Goal: Task Accomplishment & Management: Manage account settings

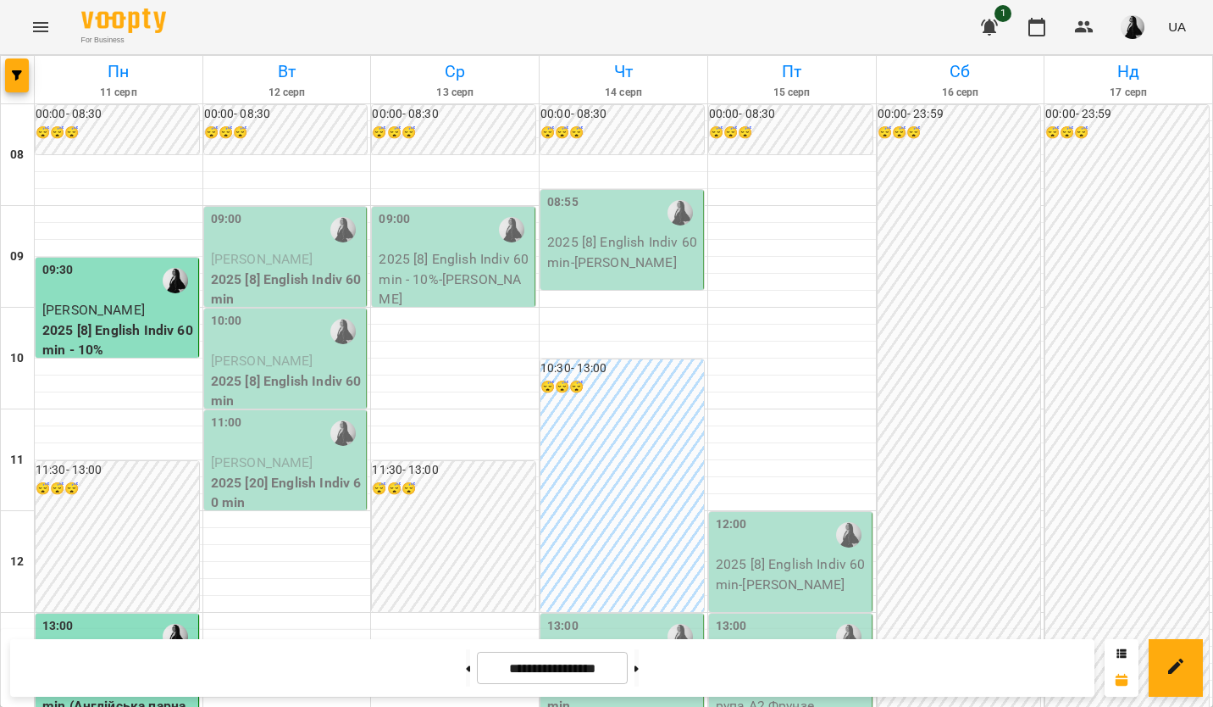
click at [289, 264] on span "[PERSON_NAME]" at bounding box center [262, 259] width 103 height 16
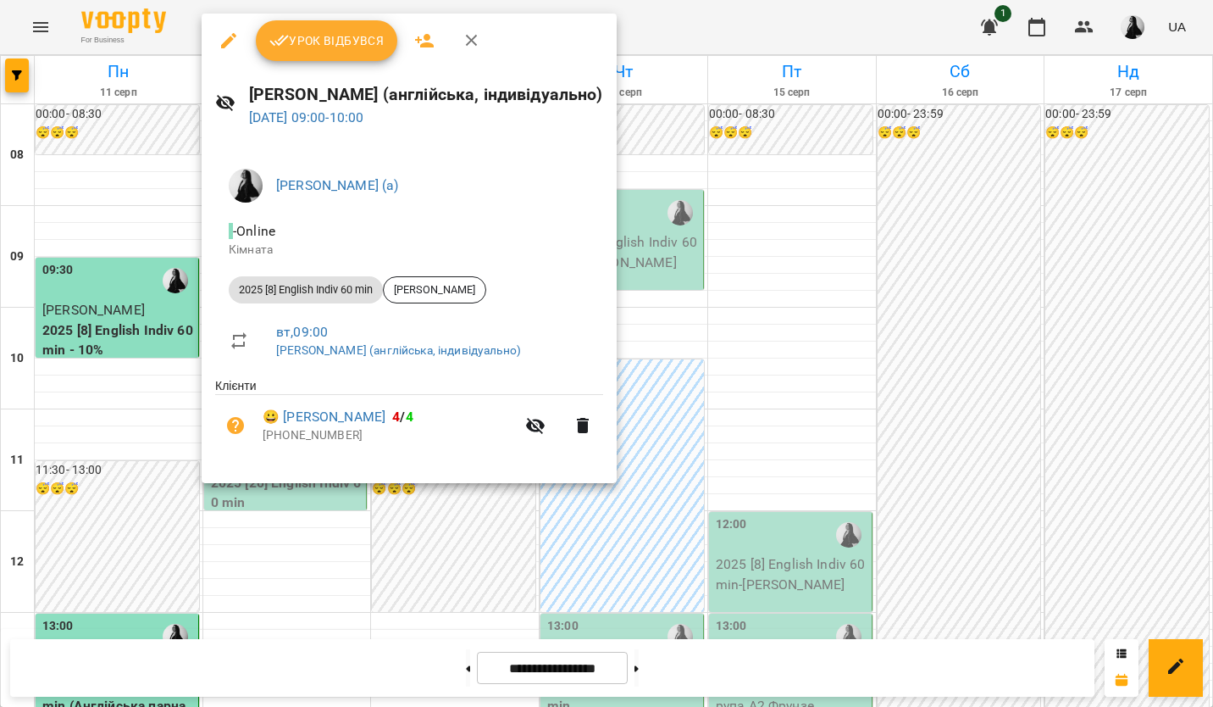
click at [336, 41] on span "Урок відбувся" at bounding box center [326, 41] width 115 height 20
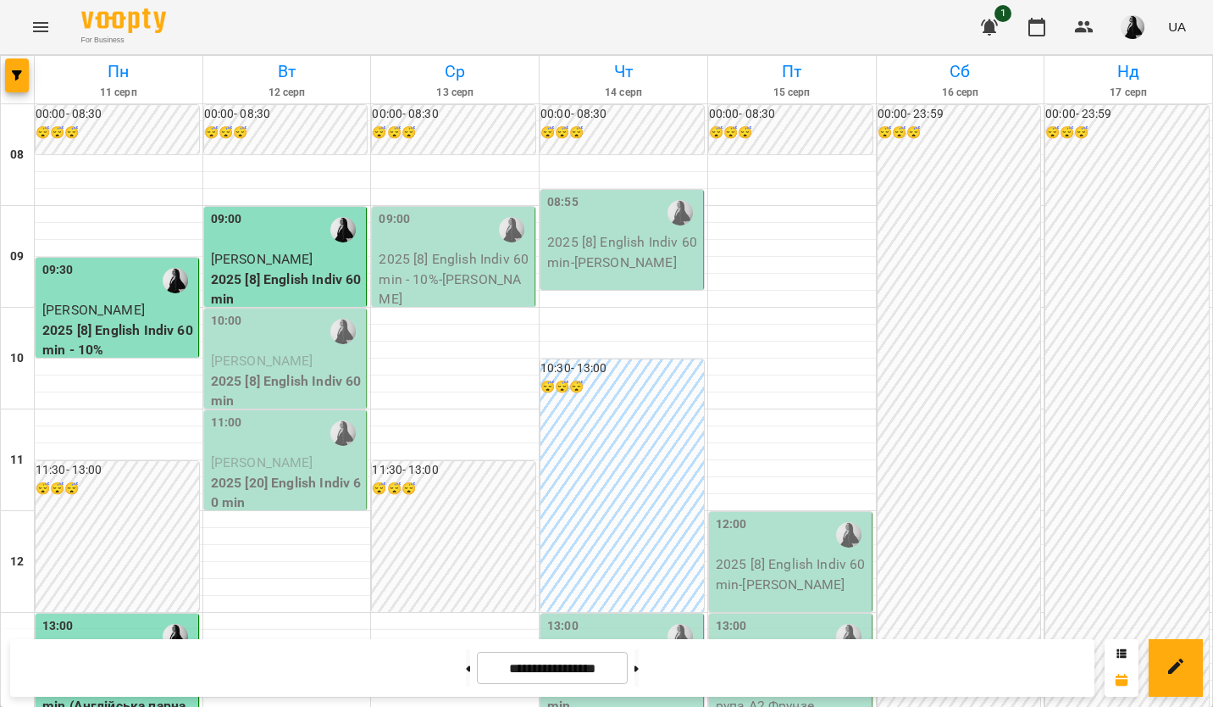
click at [293, 284] on p "2025 [8] English Indiv 60 min" at bounding box center [287, 289] width 153 height 40
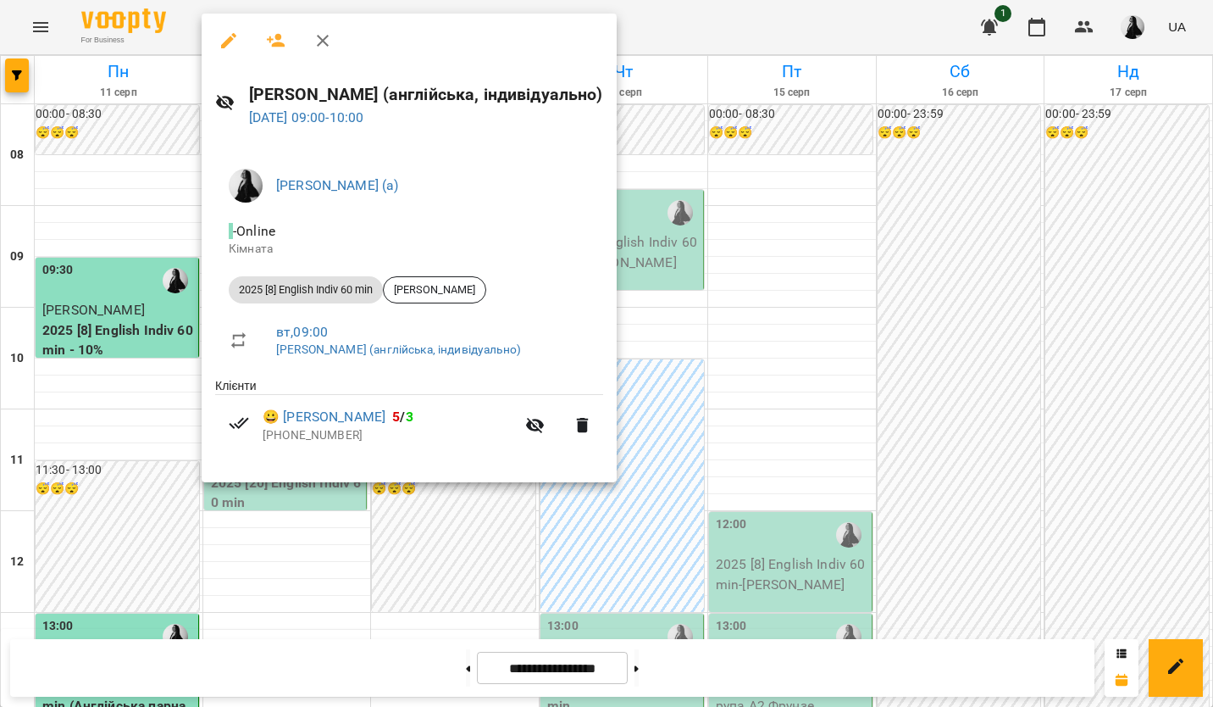
click at [967, 402] on div at bounding box center [606, 353] width 1213 height 707
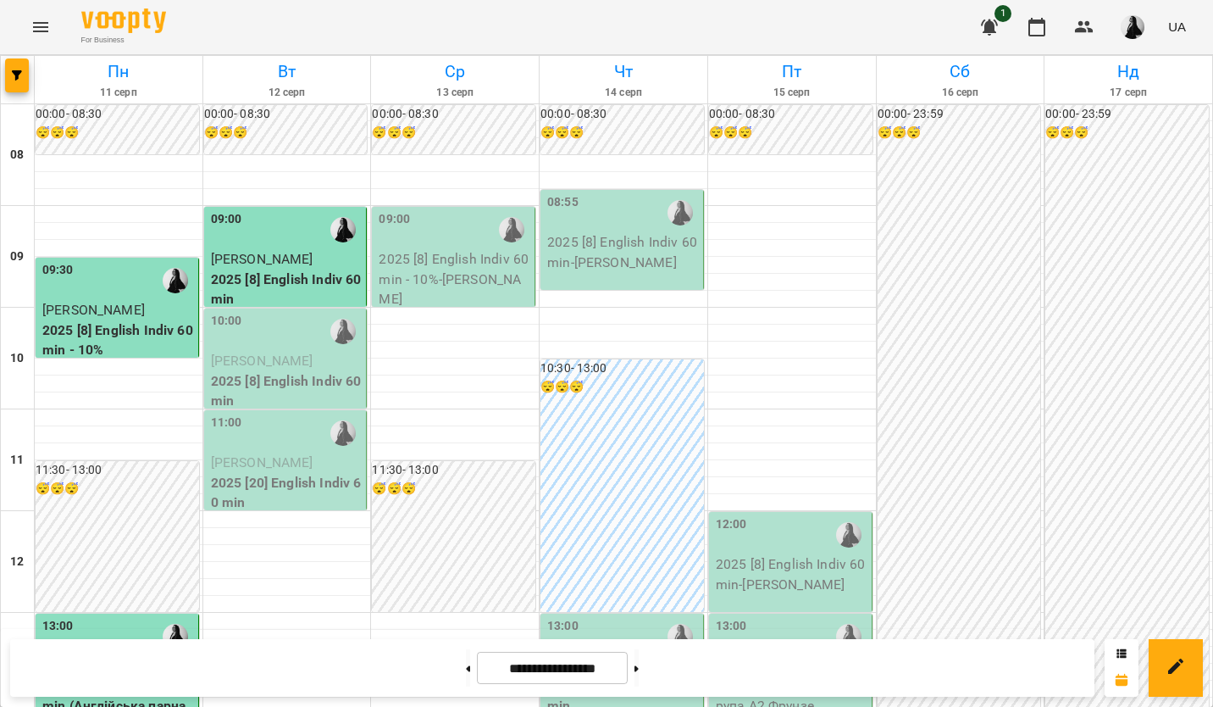
click at [266, 353] on span "[PERSON_NAME]" at bounding box center [262, 360] width 103 height 16
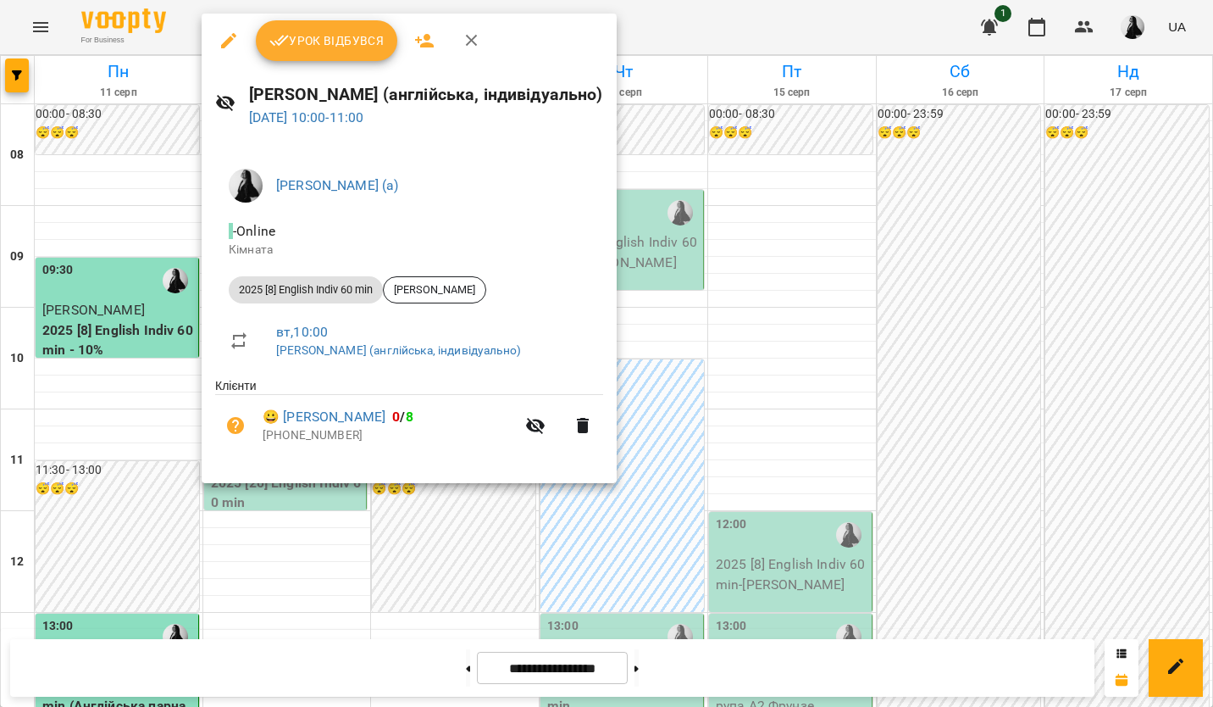
click at [348, 42] on span "Урок відбувся" at bounding box center [326, 41] width 115 height 20
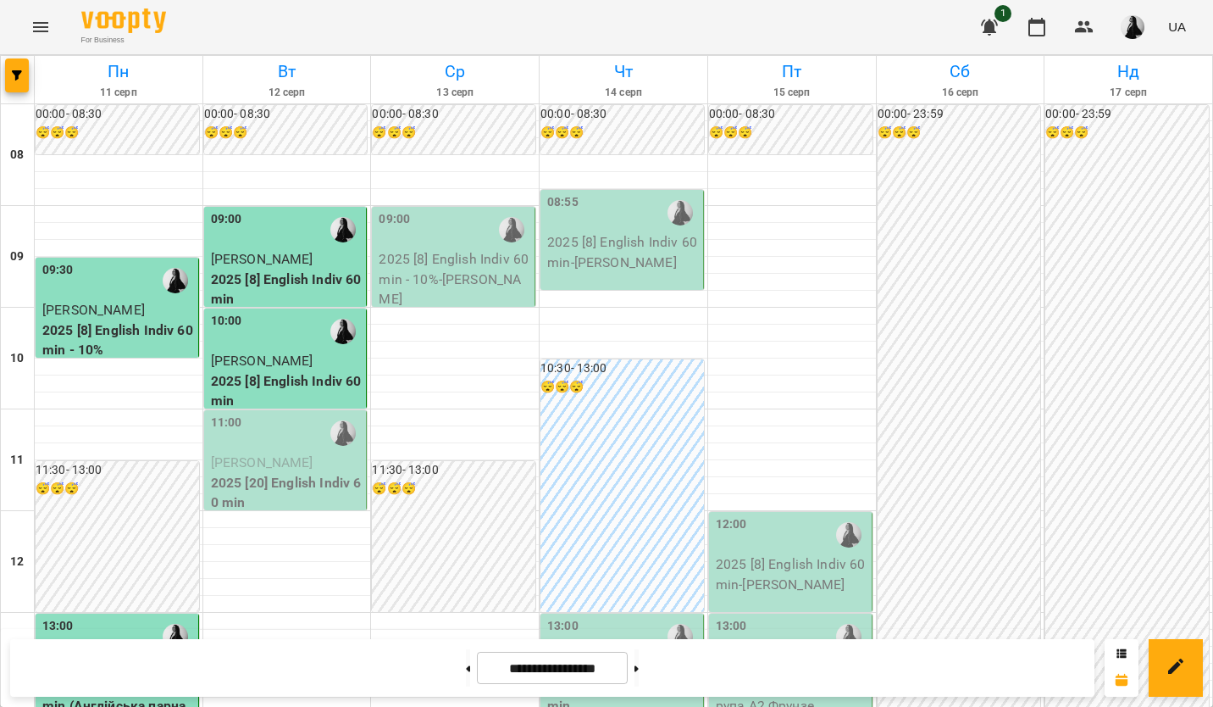
click at [267, 458] on span "[PERSON_NAME]" at bounding box center [262, 462] width 103 height 16
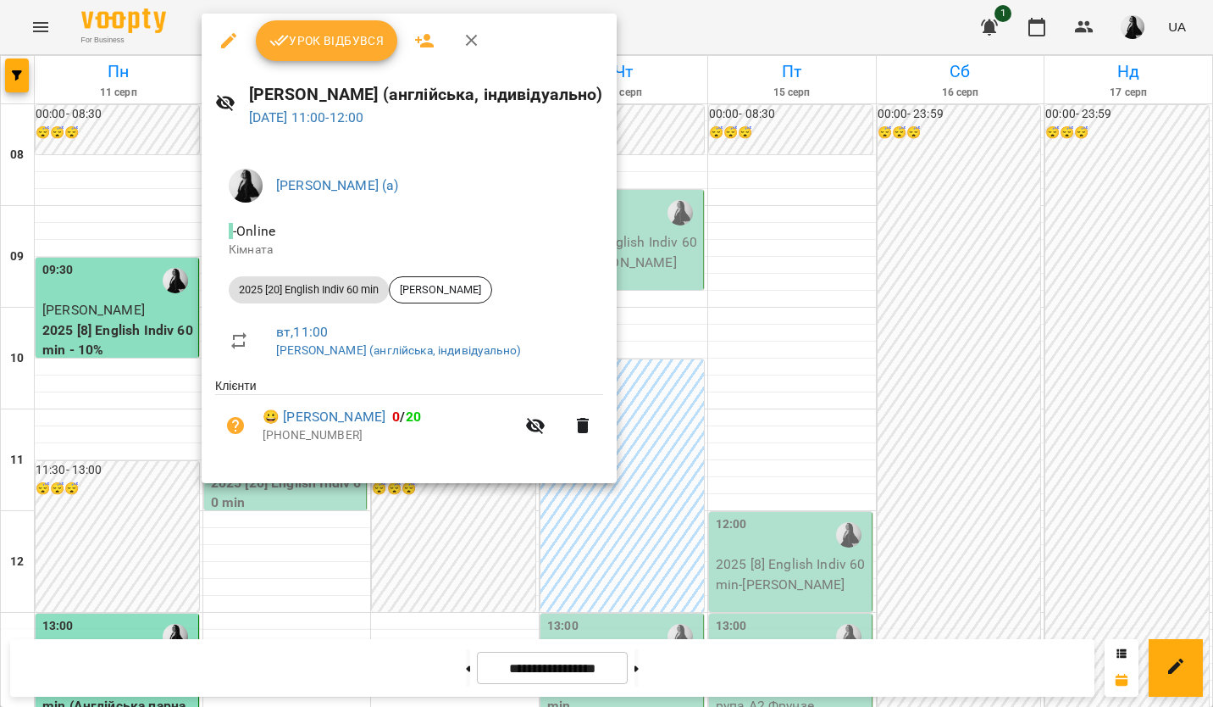
click at [330, 49] on span "Урок відбувся" at bounding box center [326, 41] width 115 height 20
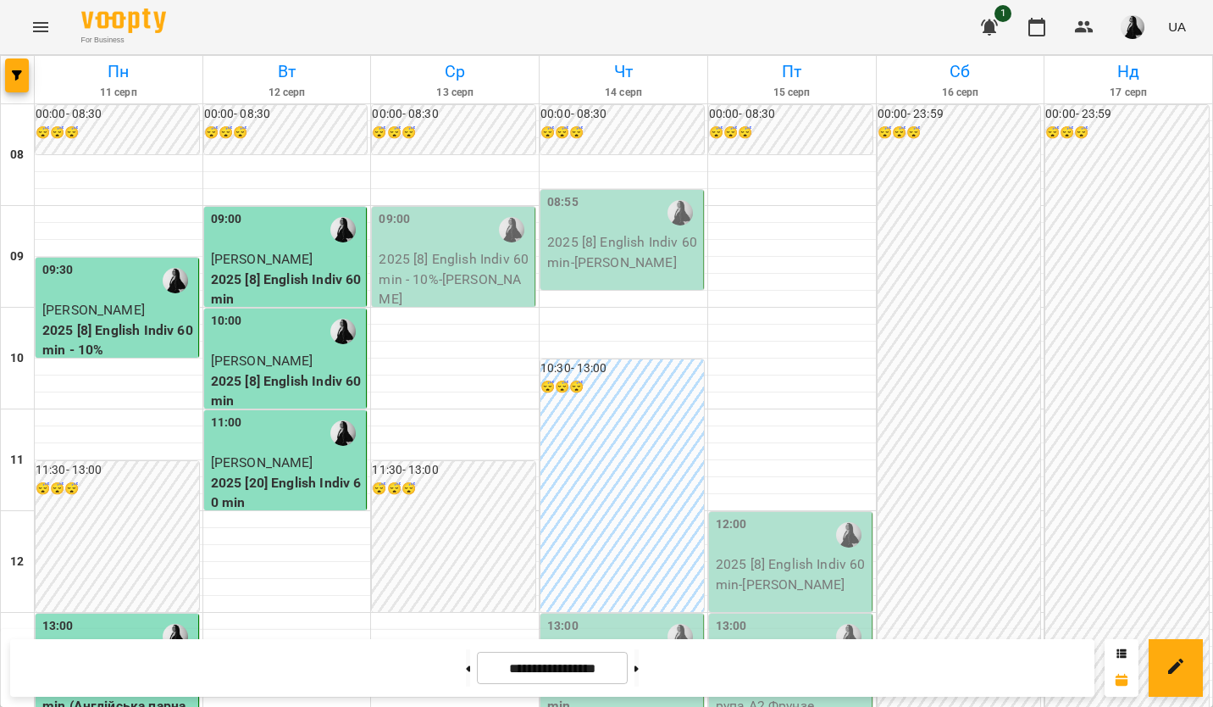
scroll to position [169, 0]
click at [251, 454] on span "[PERSON_NAME]" at bounding box center [262, 462] width 103 height 16
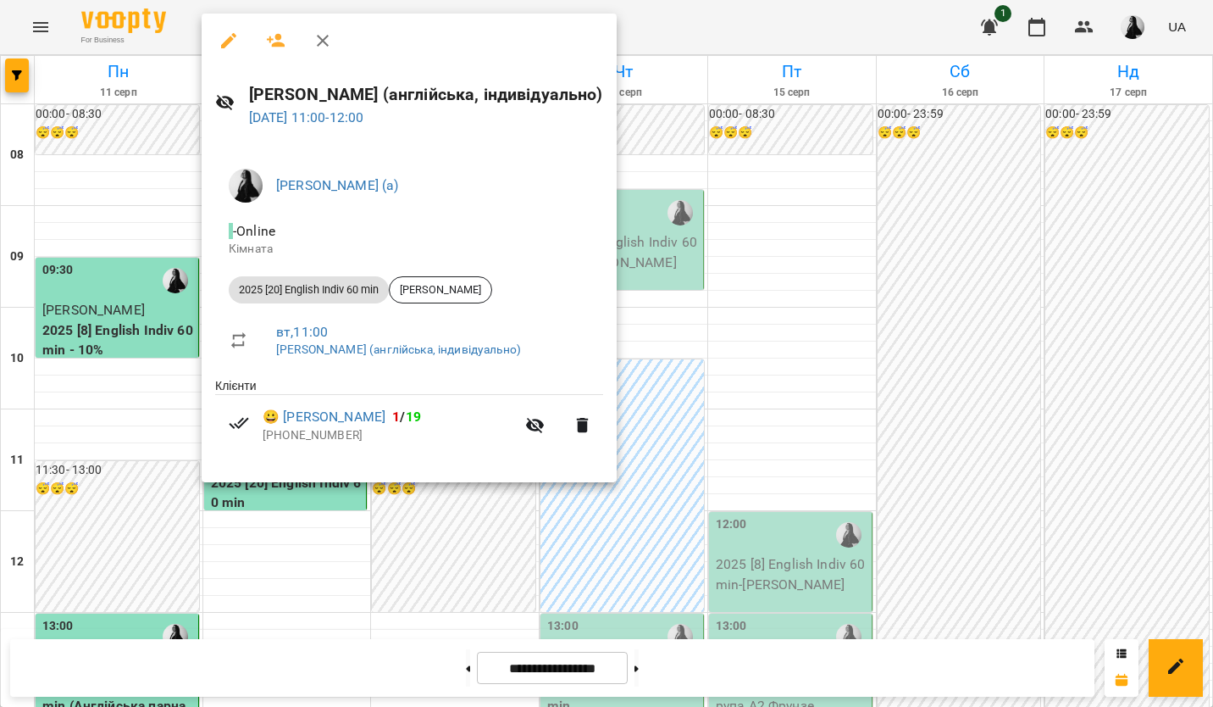
click at [796, 447] on div at bounding box center [606, 353] width 1213 height 707
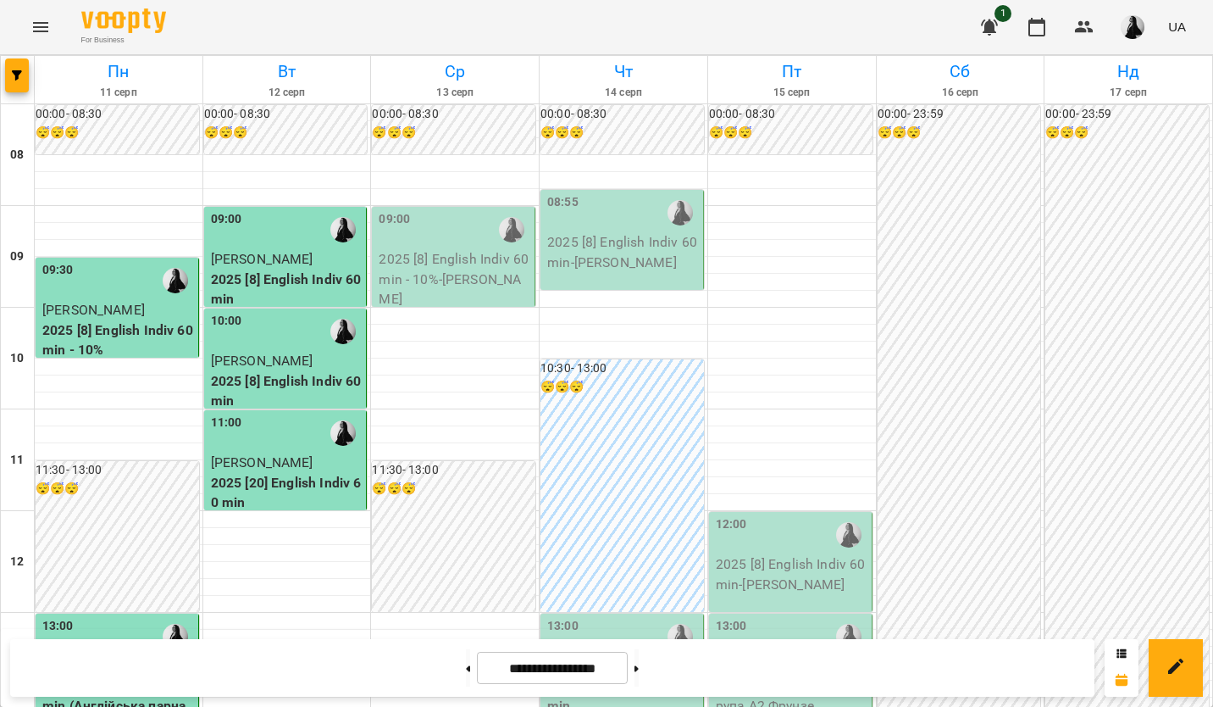
scroll to position [0, 0]
